Goal: Find contact information: Find contact information

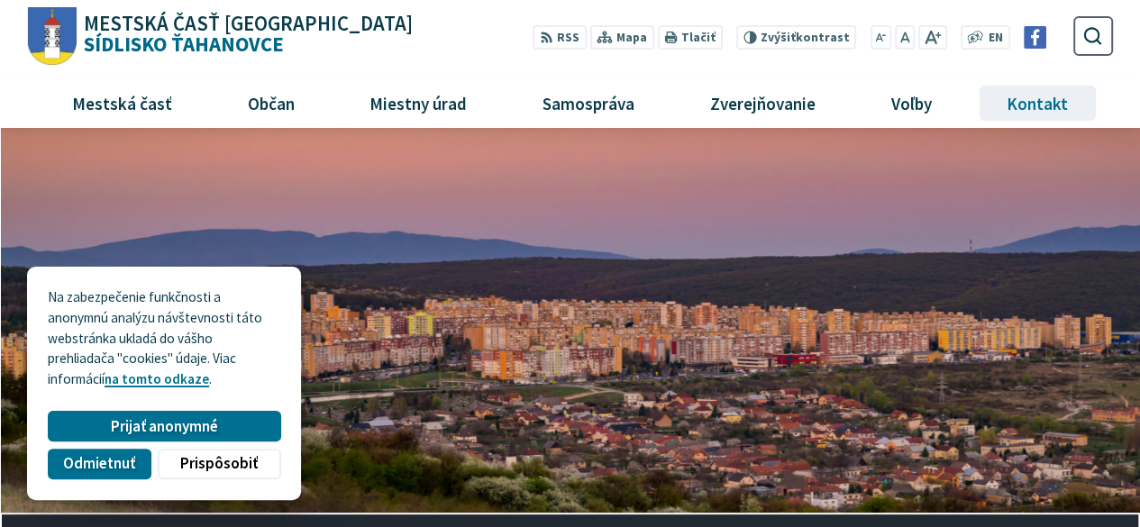
click at [1058, 98] on span "Kontakt" at bounding box center [1038, 102] width 75 height 49
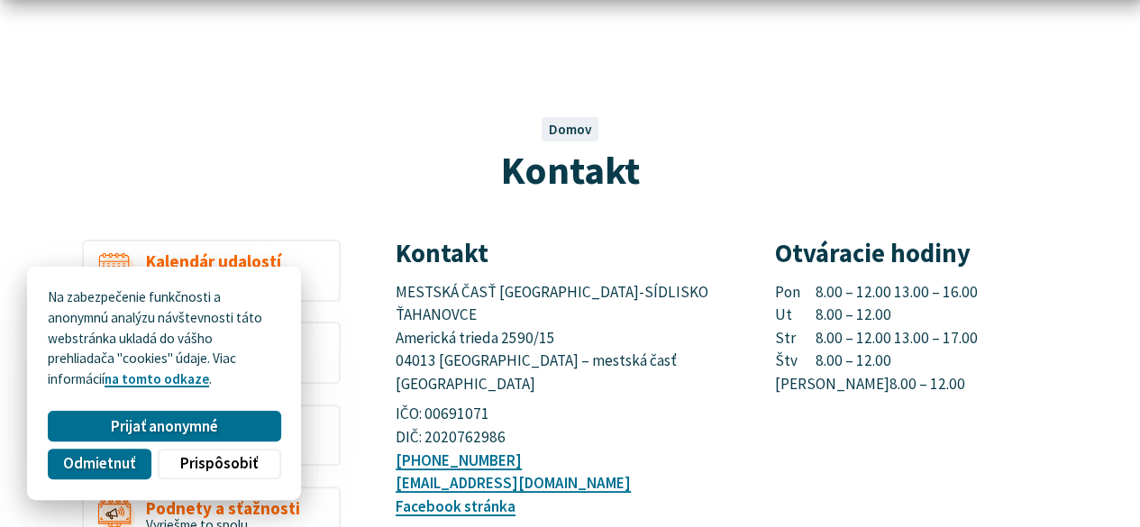
scroll to position [180, 0]
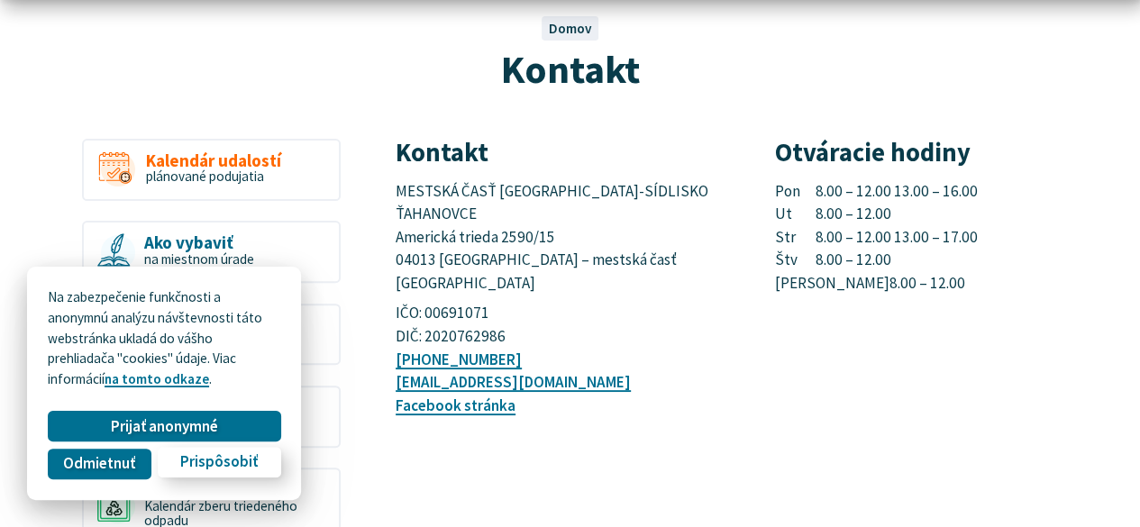
click at [185, 462] on span "Prispôsobiť" at bounding box center [219, 462] width 78 height 18
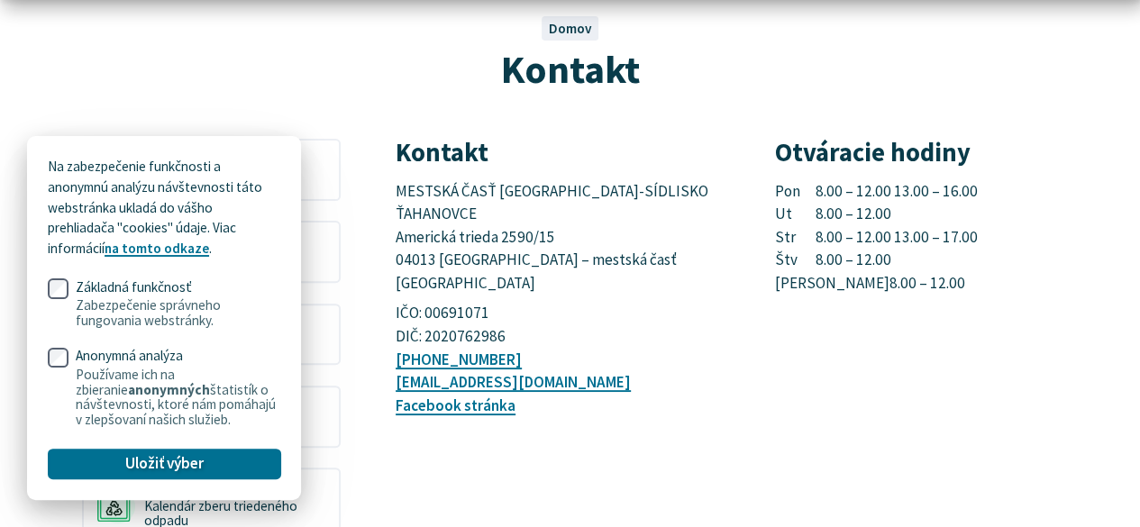
click at [415, 302] on p "IČO: 00691071 DIČ: 2020762986" at bounding box center [565, 325] width 338 height 46
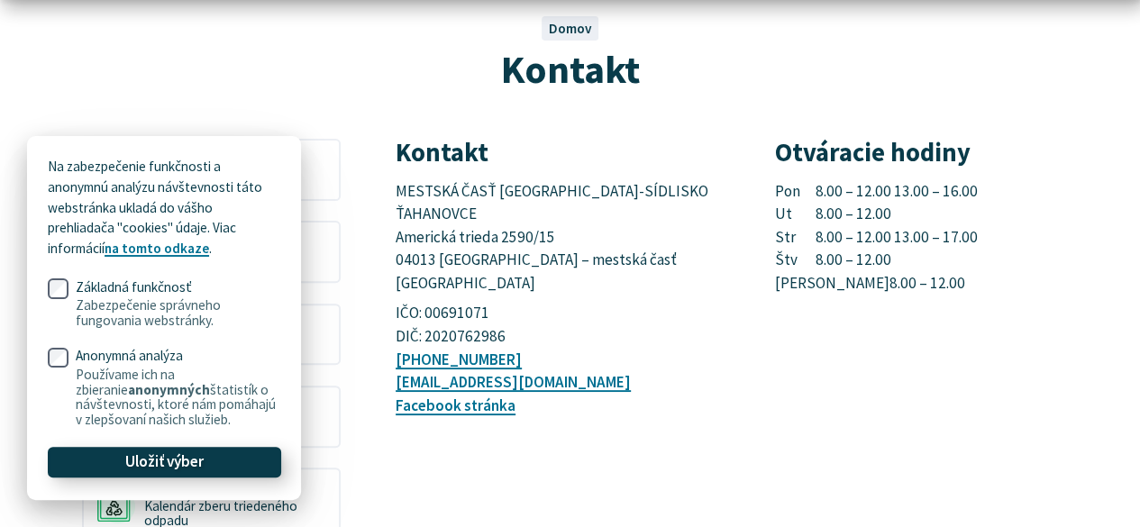
click at [261, 467] on button "Uložiť výber" at bounding box center [164, 462] width 233 height 31
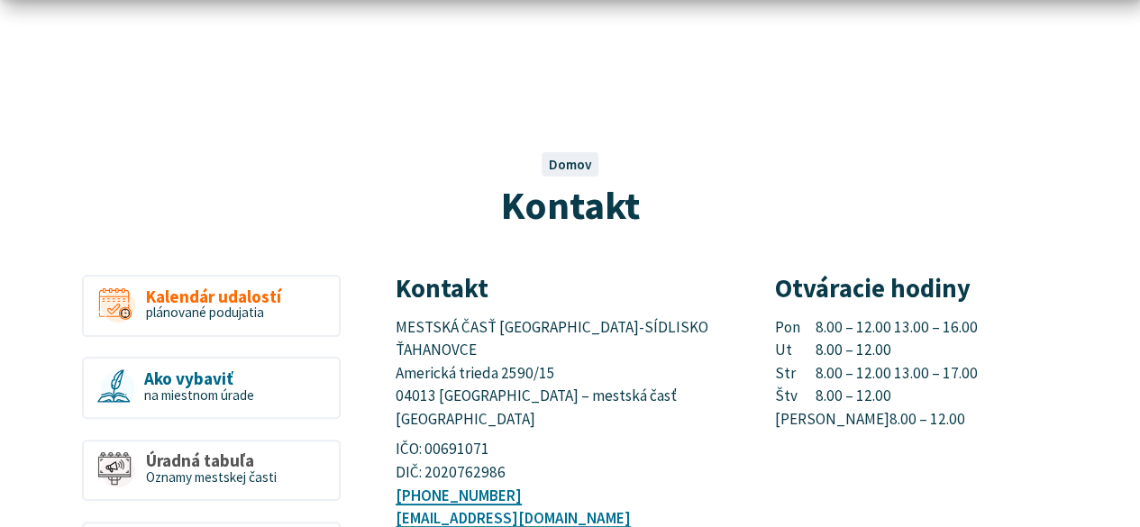
scroll to position [315, 0]
